Goal: Check status

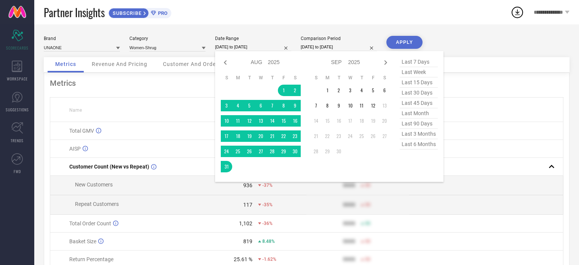
select select "7"
select select "2025"
select select "8"
select select "2025"
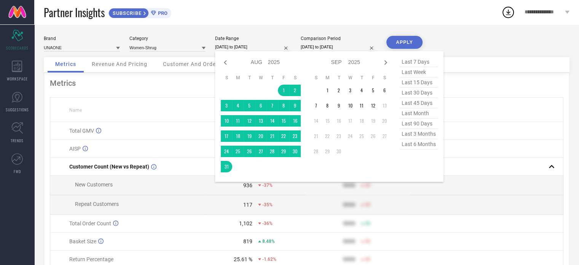
click at [259, 44] on input "[DATE] to [DATE]" at bounding box center [253, 47] width 76 height 8
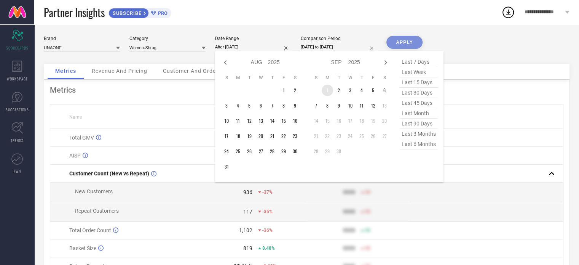
click at [328, 91] on td "1" at bounding box center [327, 90] width 11 height 11
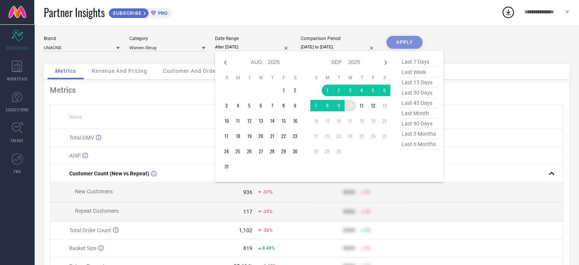
type input "[DATE] to [DATE]"
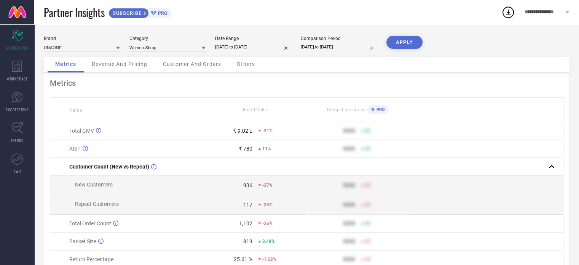
click at [407, 42] on button "APPLY" at bounding box center [405, 42] width 36 height 13
select select "8"
select select "2025"
select select "9"
select select "2025"
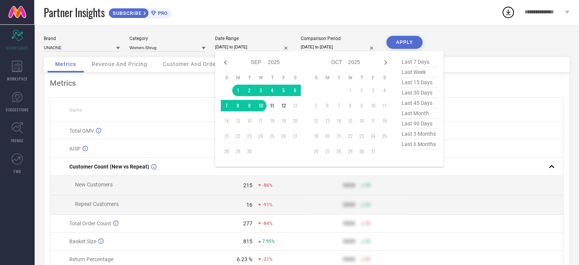
click at [261, 48] on input "[DATE] to [DATE]" at bounding box center [253, 47] width 76 height 8
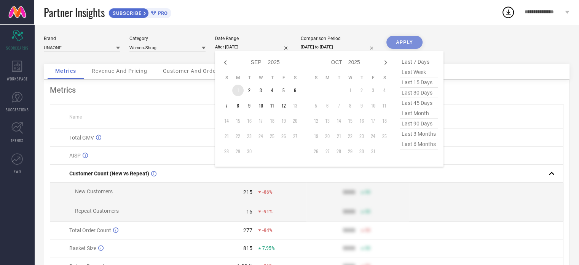
click at [239, 92] on td "1" at bounding box center [237, 90] width 11 height 11
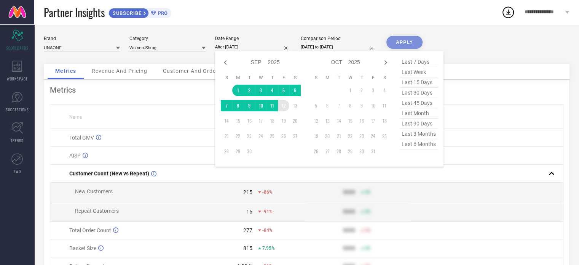
type input "[DATE] to [DATE]"
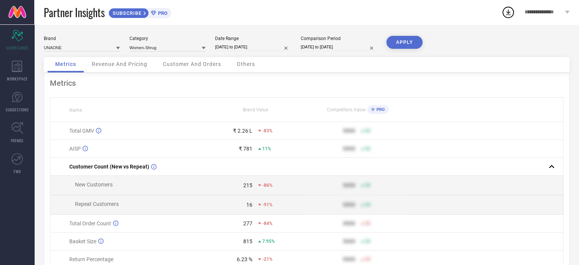
click at [399, 40] on button "APPLY" at bounding box center [405, 42] width 36 height 13
click at [355, 61] on div "Metrics Revenue And Pricing Customer And Orders Others" at bounding box center [307, 65] width 526 height 16
select select "8"
select select "2025"
select select "9"
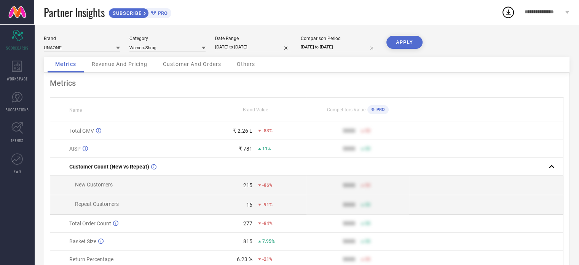
select select "2025"
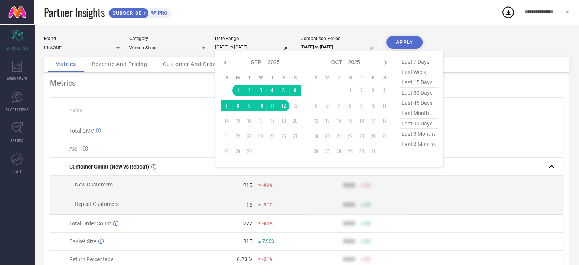
click at [252, 48] on input "[DATE] to [DATE]" at bounding box center [253, 47] width 76 height 8
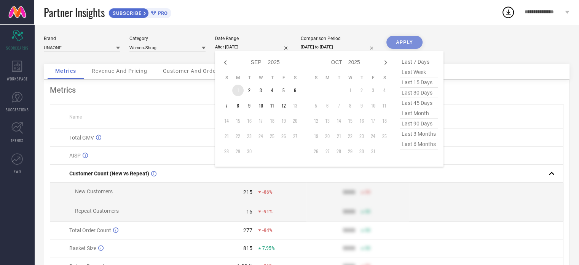
click at [242, 91] on td "1" at bounding box center [237, 90] width 11 height 11
type input "[DATE] to [DATE]"
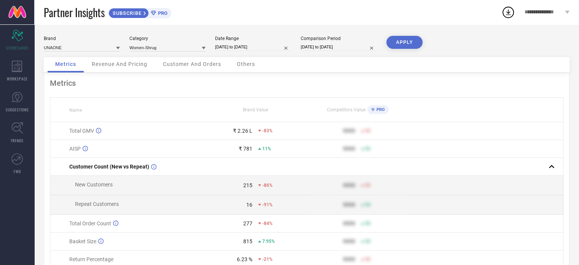
click at [412, 42] on button "APPLY" at bounding box center [405, 42] width 36 height 13
select select "8"
select select "2025"
select select "9"
select select "2025"
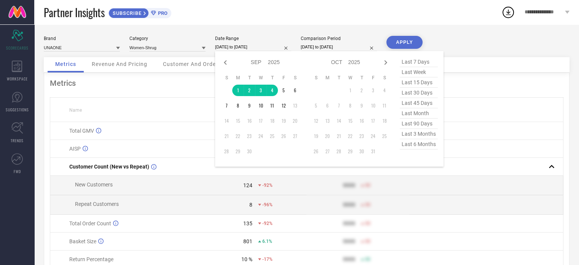
click at [250, 43] on input "[DATE] to [DATE]" at bounding box center [253, 47] width 76 height 8
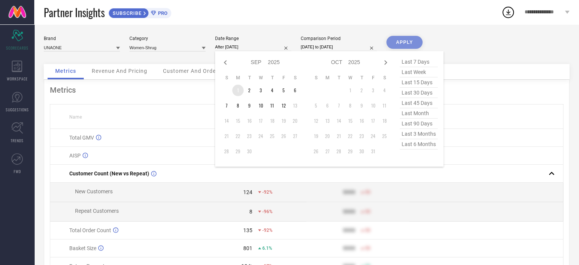
click at [237, 90] on td "1" at bounding box center [237, 90] width 11 height 11
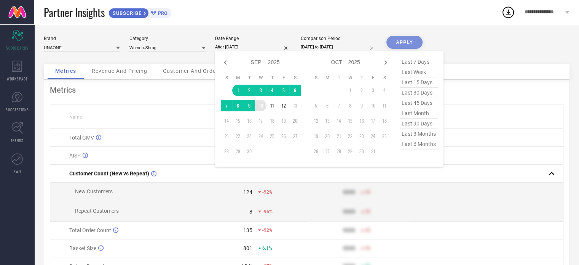
type input "[DATE] to [DATE]"
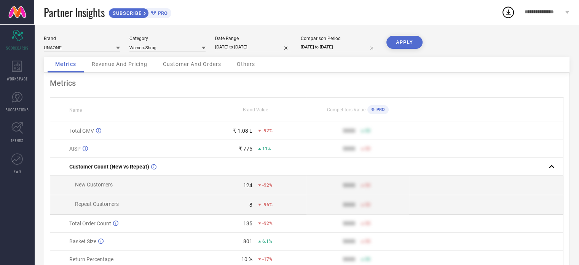
click at [408, 43] on button "APPLY" at bounding box center [405, 42] width 36 height 13
click at [397, 62] on div "Metrics Revenue And Pricing Customer And Orders Others" at bounding box center [307, 65] width 526 height 16
